Goal: Task Accomplishment & Management: Manage account settings

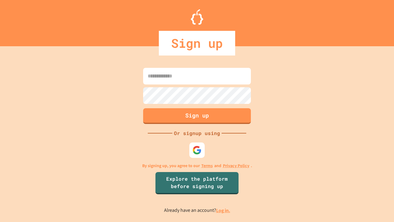
click at [224, 210] on link "Log in." at bounding box center [223, 210] width 14 height 6
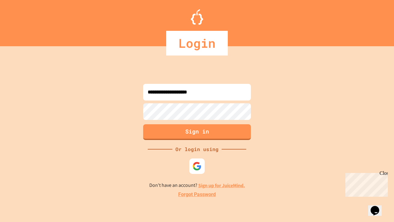
type input "**********"
